Goal: Information Seeking & Learning: Learn about a topic

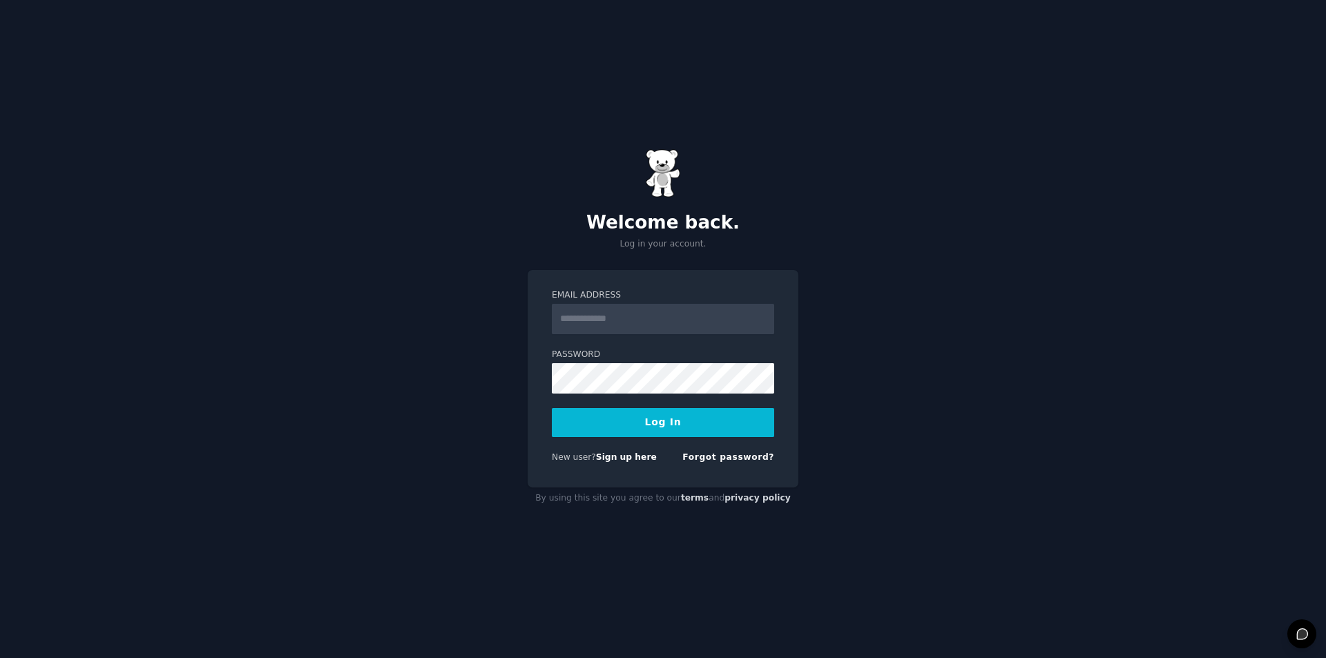
click at [589, 307] on input "Email Address" at bounding box center [663, 319] width 222 height 30
type input "**********"
click at [639, 432] on button "Log In" at bounding box center [663, 422] width 222 height 29
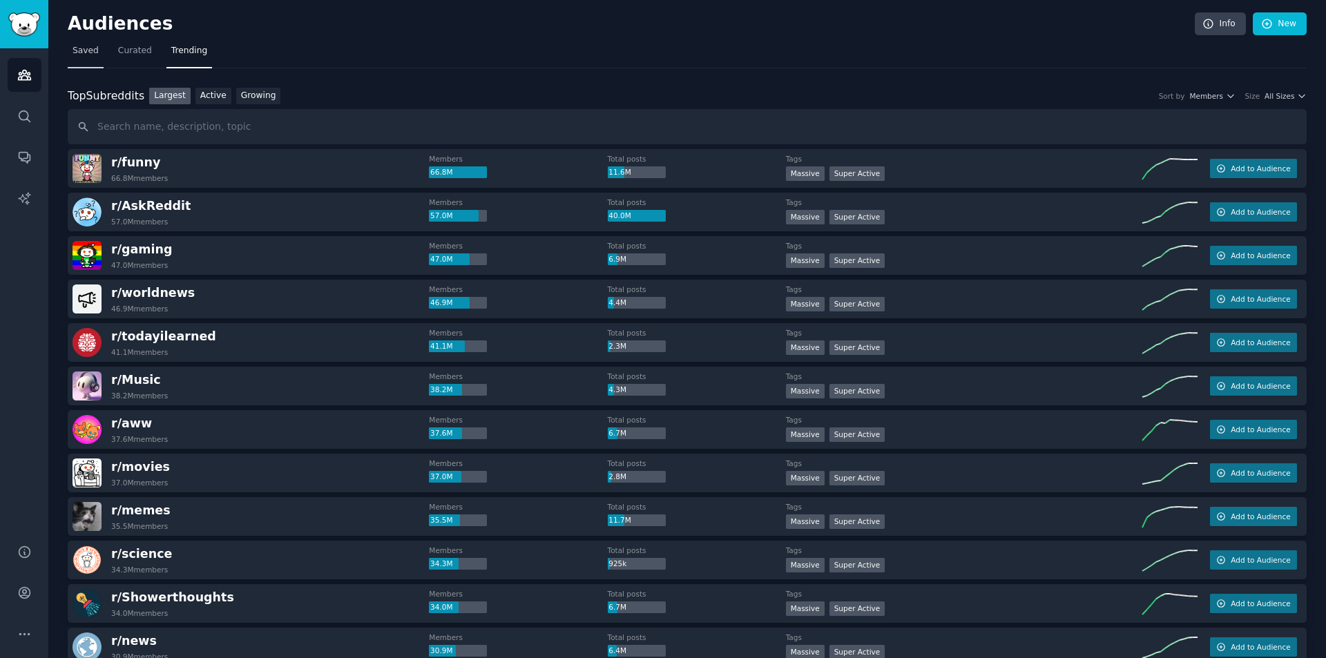
click at [94, 52] on span "Saved" at bounding box center [86, 51] width 26 height 12
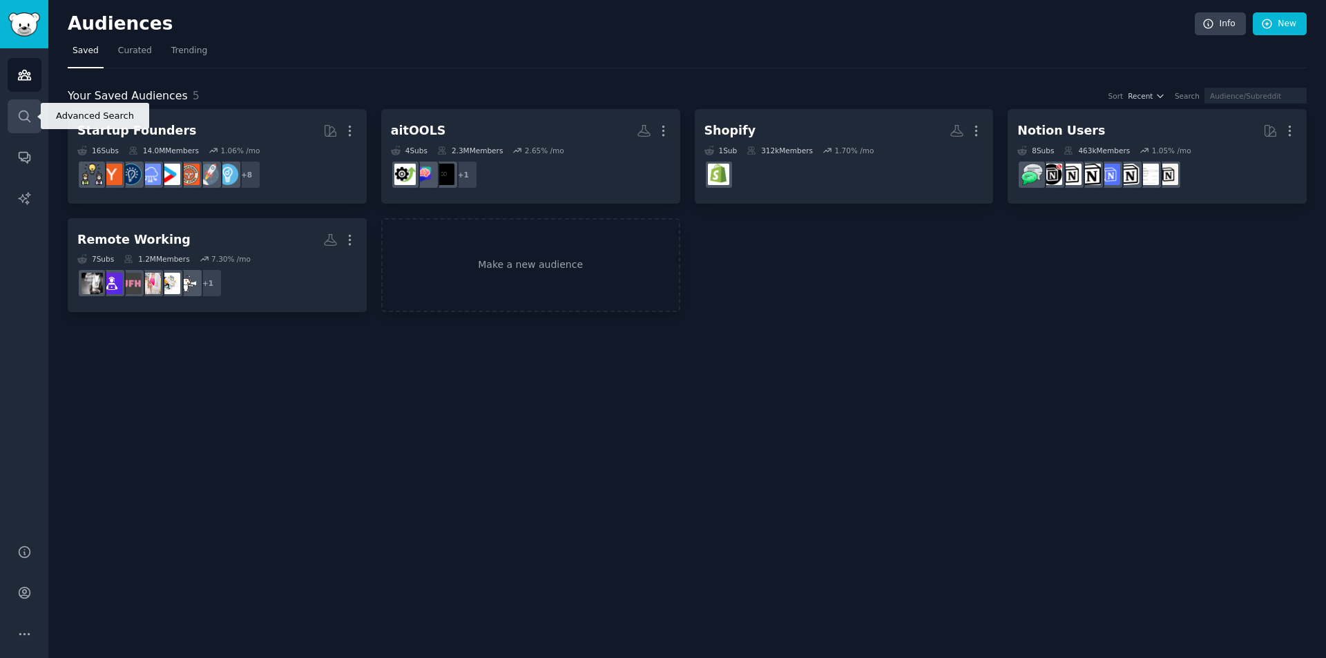
click at [17, 117] on icon "Sidebar" at bounding box center [24, 116] width 15 height 15
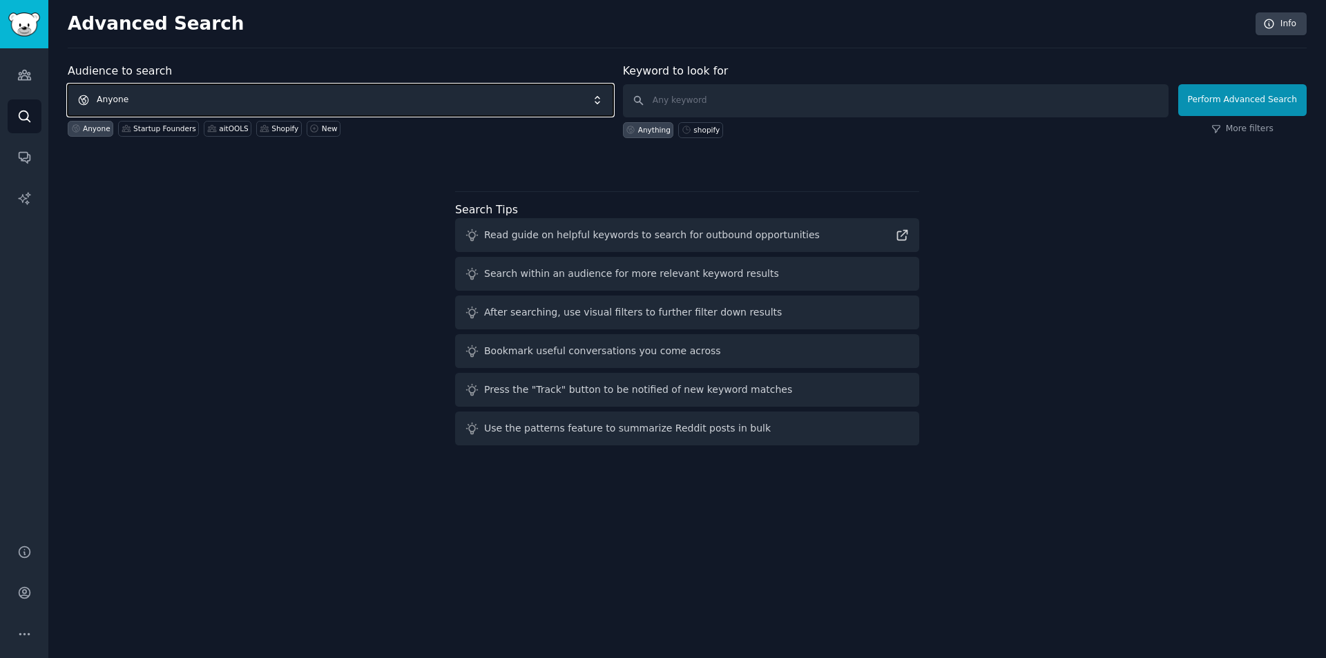
click at [173, 93] on span "Anyone" at bounding box center [341, 100] width 546 height 32
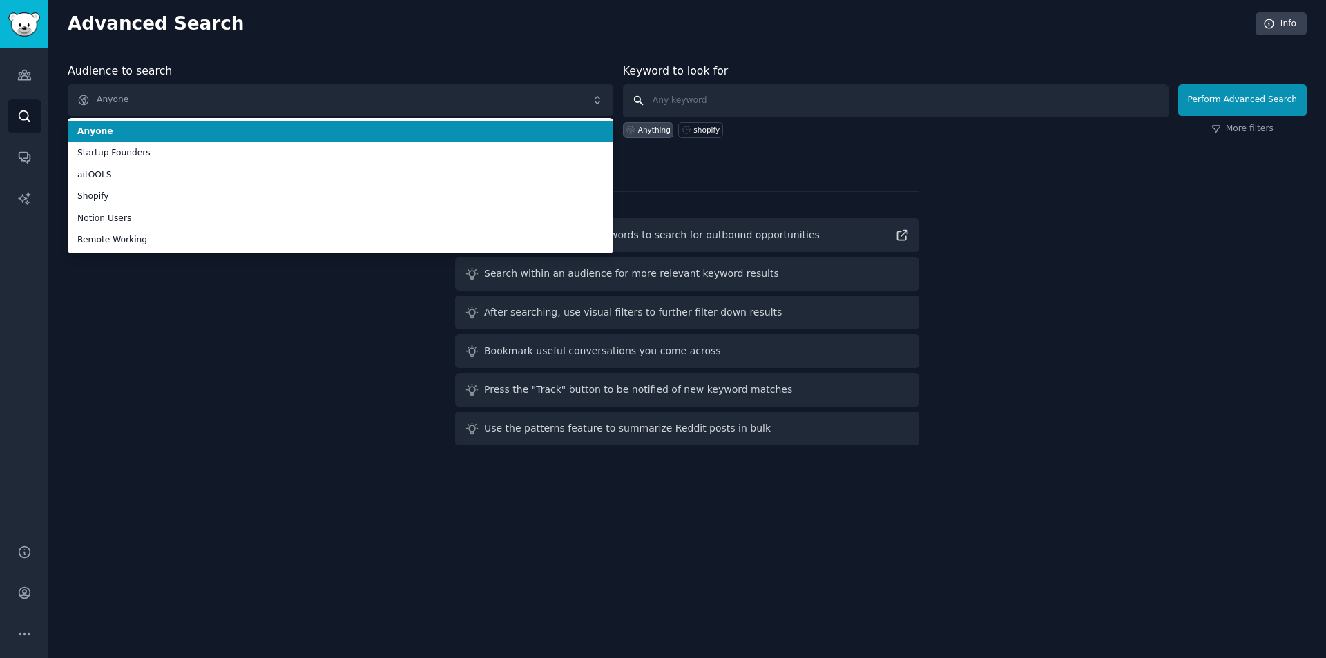
click at [713, 101] on input "text" at bounding box center [896, 100] width 546 height 33
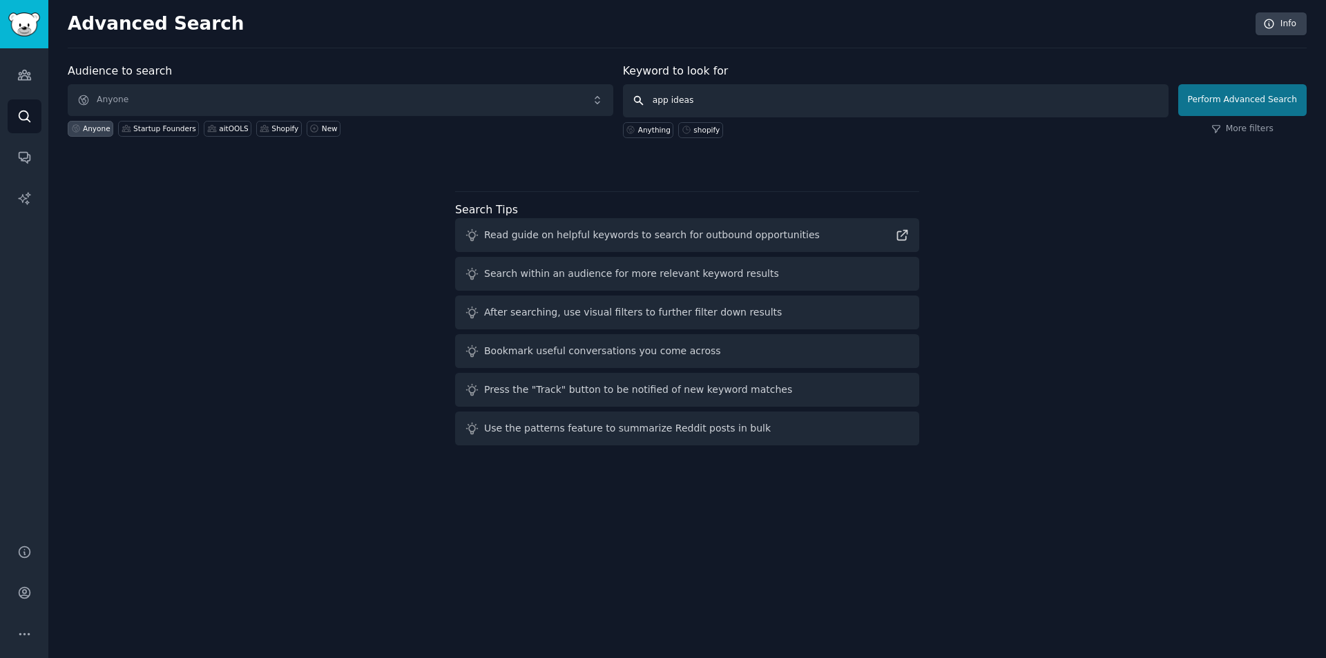
type input "app ideas"
click at [1269, 92] on button "Perform Advanced Search" at bounding box center [1242, 100] width 128 height 32
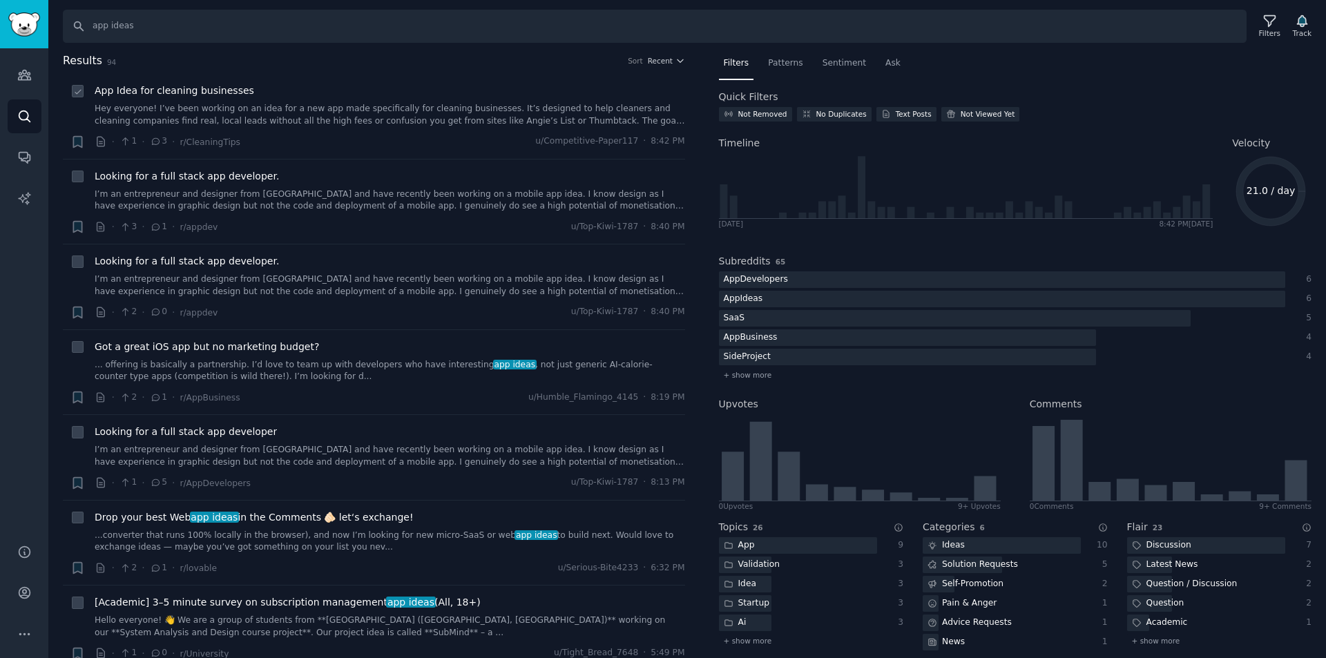
click at [356, 109] on link "Hey everyone! I’ve been working on an idea for a new app made specifically for …" at bounding box center [390, 115] width 591 height 24
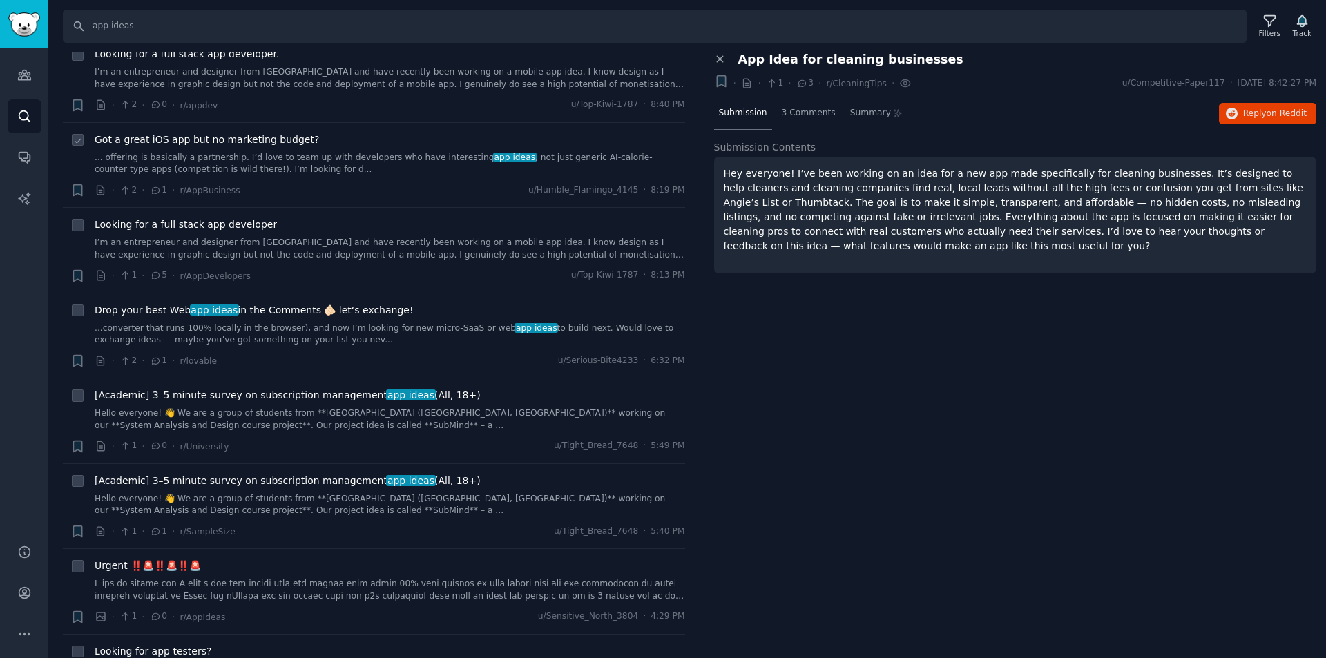
scroll to position [276, 0]
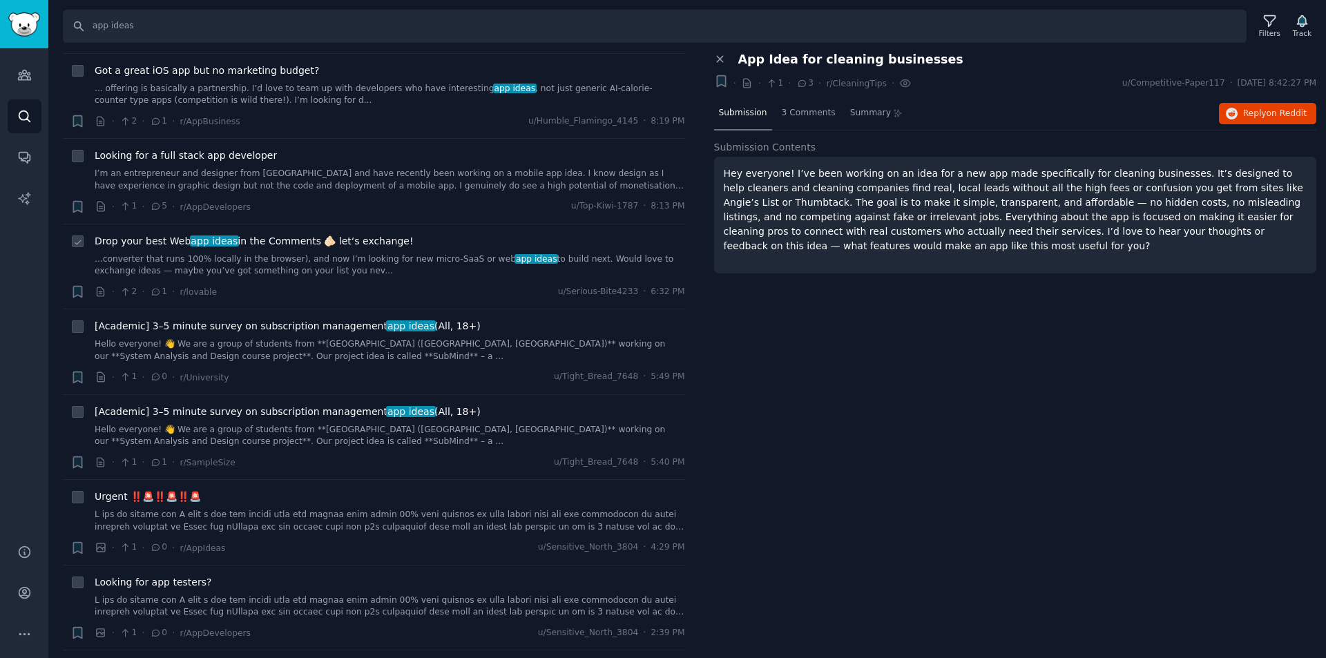
click at [271, 256] on link "...converter that runs 100% locally in the browser), and now I’m looking for ne…" at bounding box center [390, 266] width 591 height 24
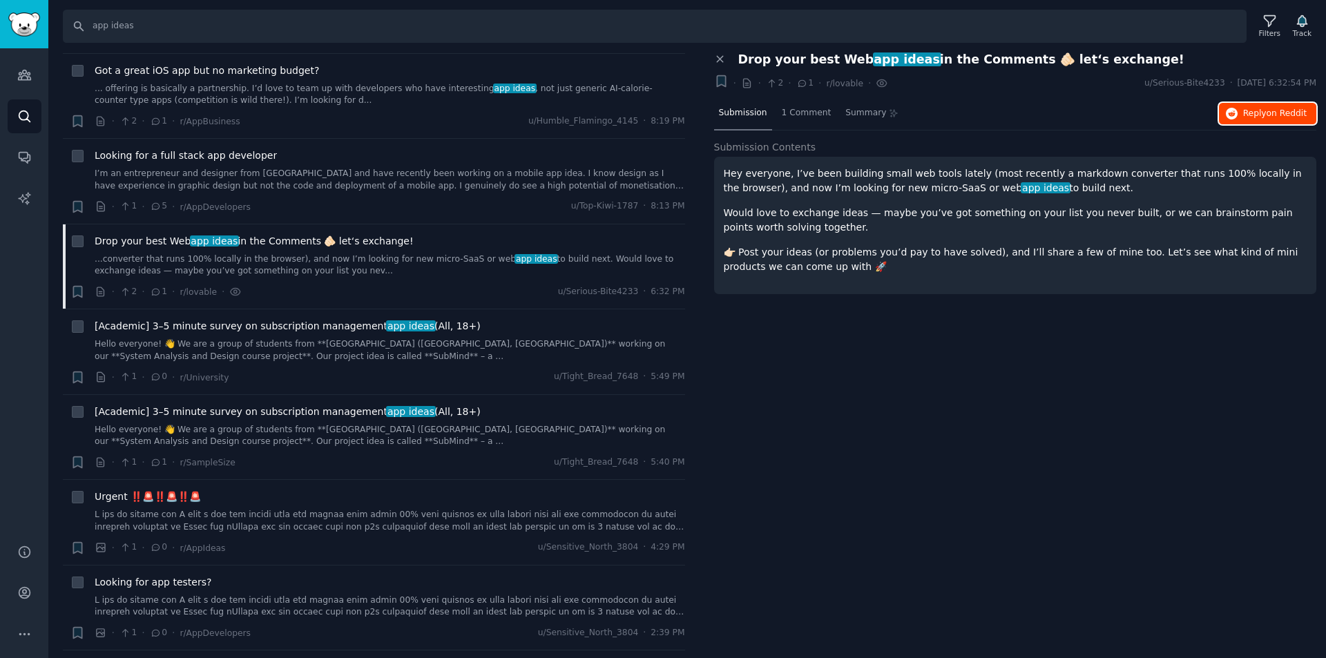
click at [1289, 108] on span "on Reddit" at bounding box center [1287, 113] width 40 height 10
